Goal: Information Seeking & Learning: Learn about a topic

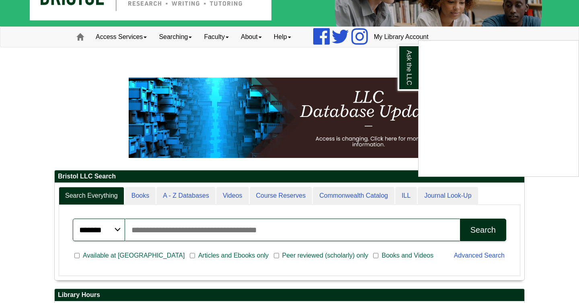
scroll to position [42, 0]
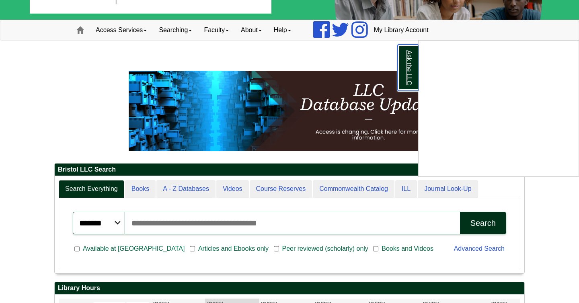
click at [411, 63] on link "Ask the LLC" at bounding box center [408, 68] width 21 height 46
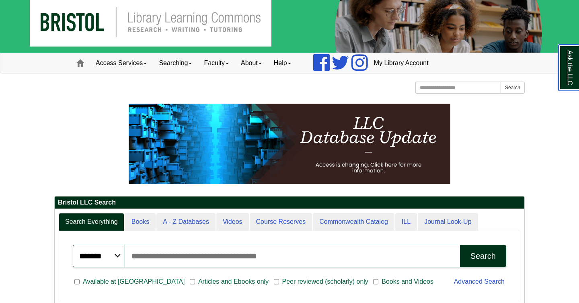
scroll to position [0, 0]
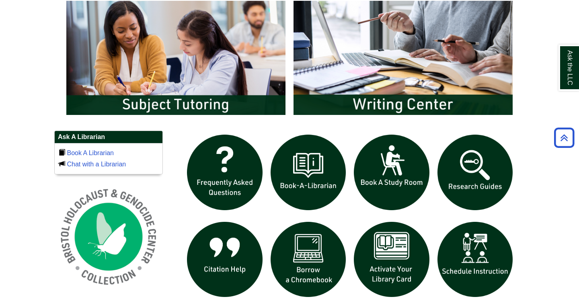
scroll to position [441, 0]
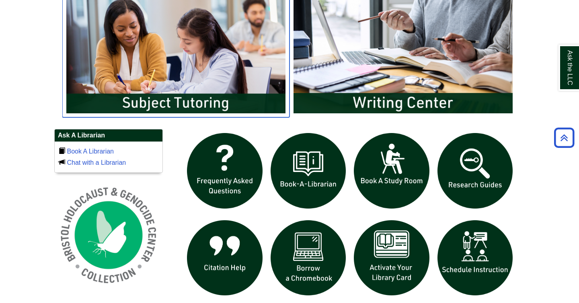
click at [211, 90] on img "slideshow" at bounding box center [175, 56] width 227 height 122
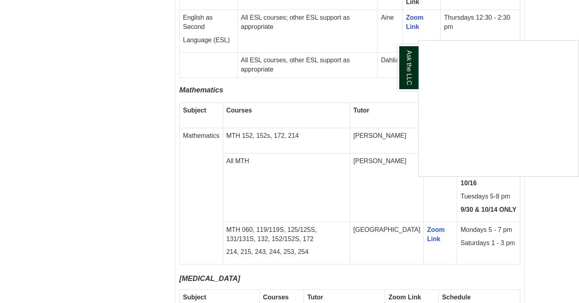
scroll to position [1191, 0]
